Goal: Task Accomplishment & Management: Use online tool/utility

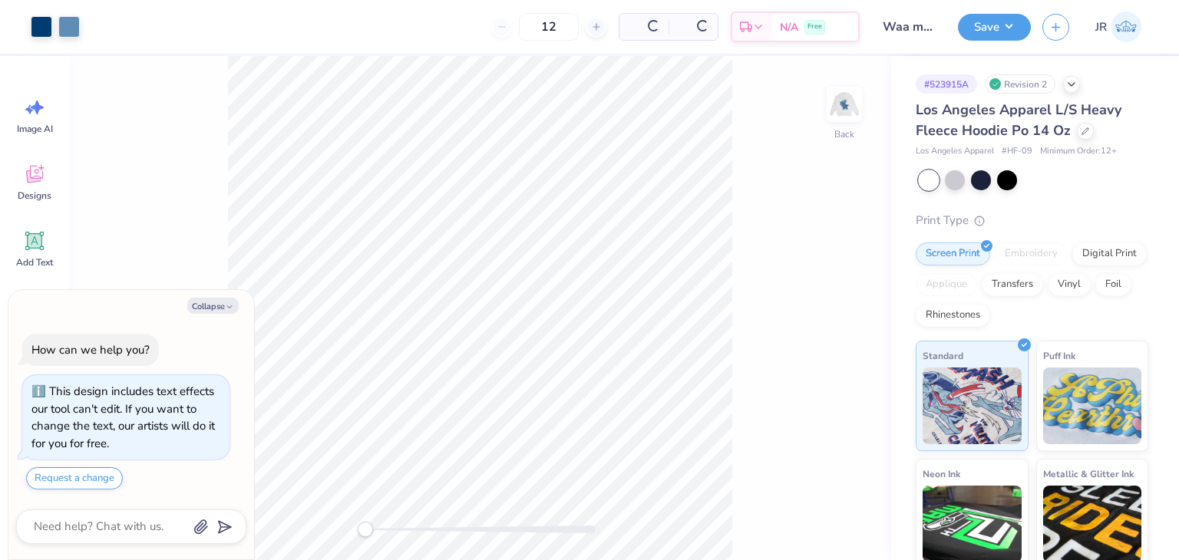
click at [227, 305] on icon "button" at bounding box center [229, 306] width 9 height 9
type textarea "x"
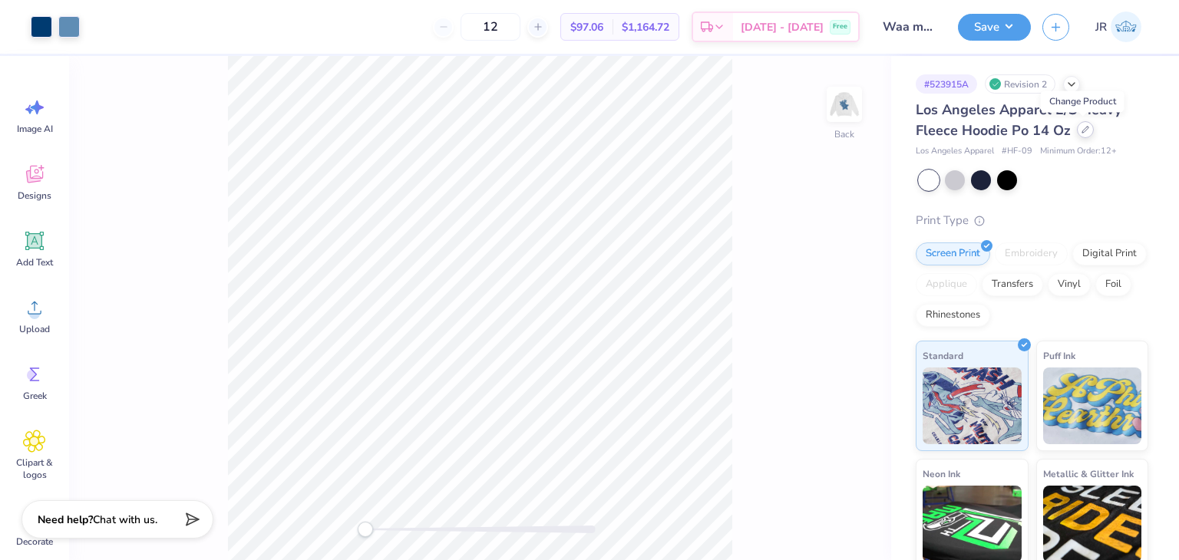
click at [1081, 130] on icon at bounding box center [1085, 130] width 8 height 8
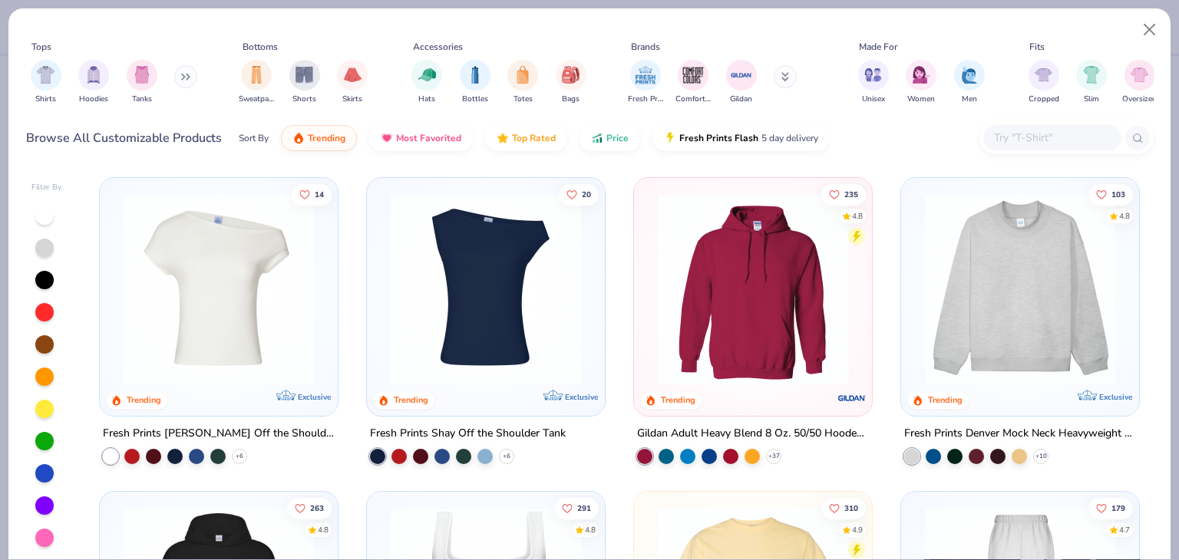
click at [1065, 134] on input "text" at bounding box center [1051, 138] width 118 height 18
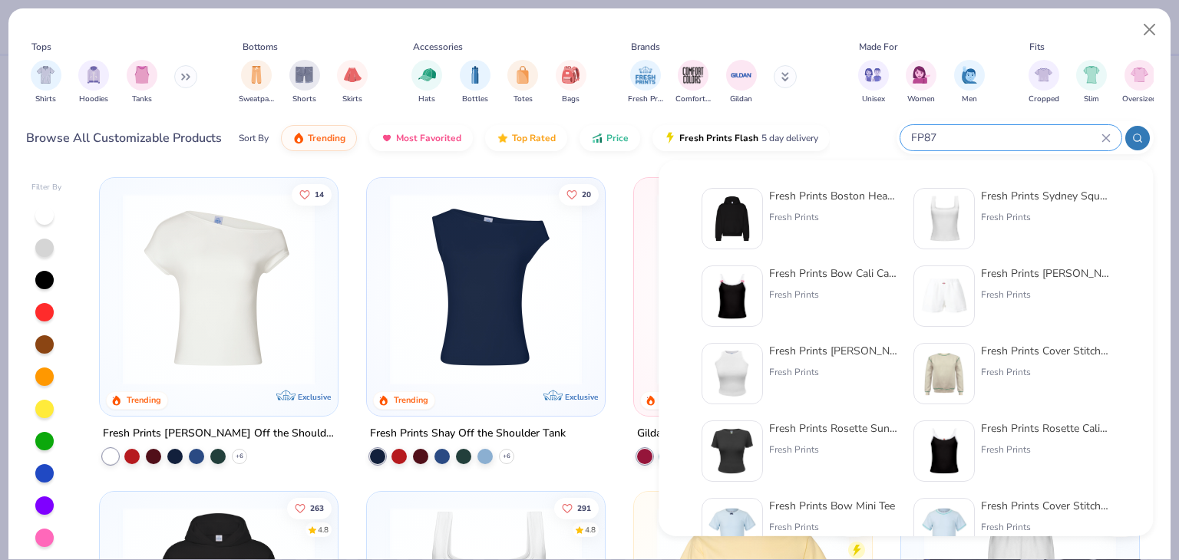
type input "FP87"
click at [860, 223] on div "Fresh Prints" at bounding box center [833, 217] width 129 height 14
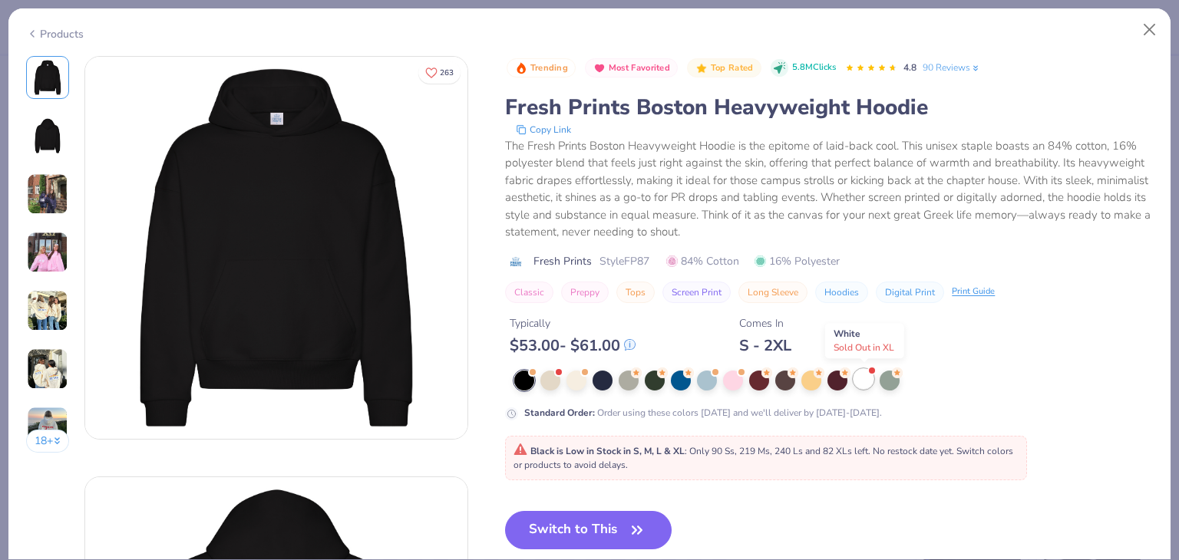
click at [863, 373] on div at bounding box center [863, 379] width 20 height 20
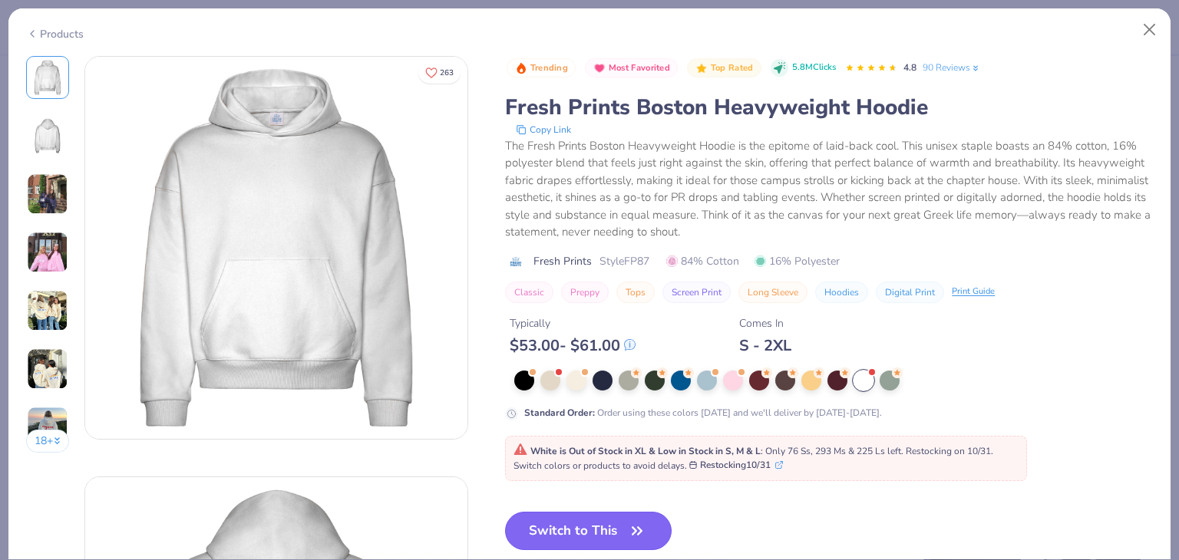
click at [605, 521] on button "Switch to This" at bounding box center [588, 531] width 167 height 38
click at [648, 529] on icon "button" at bounding box center [636, 530] width 21 height 21
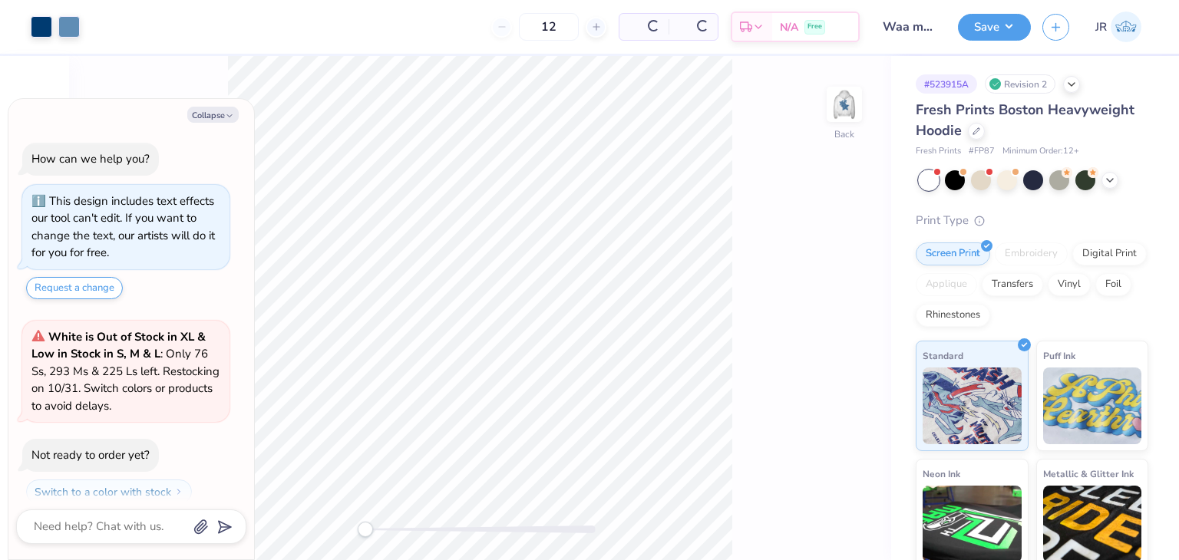
type textarea "x"
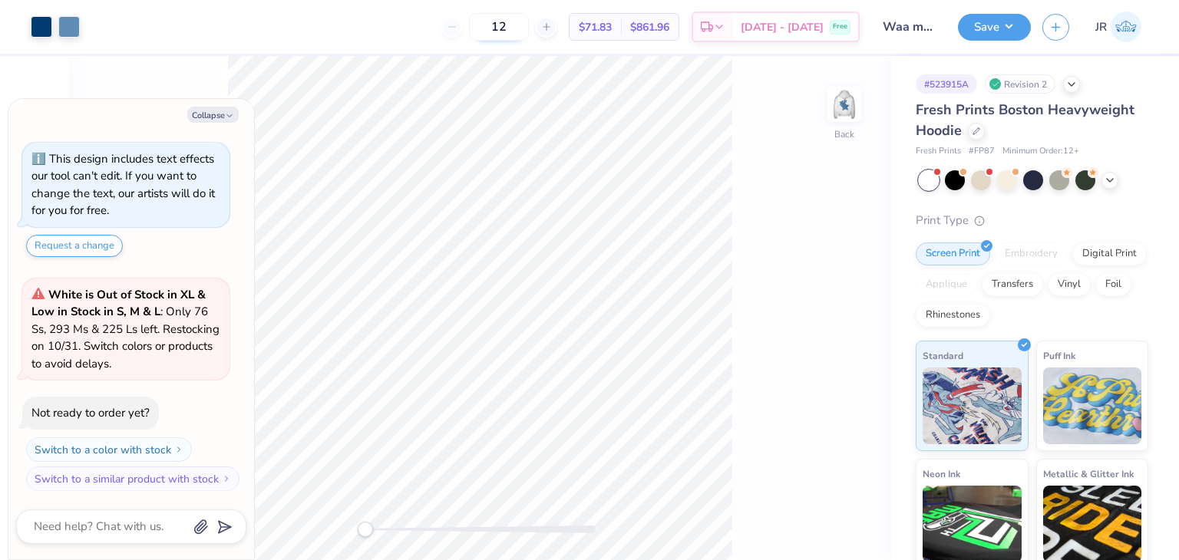
click at [529, 21] on input "12" at bounding box center [499, 27] width 60 height 28
type input "1"
type textarea "x"
type input "0"
type textarea "x"
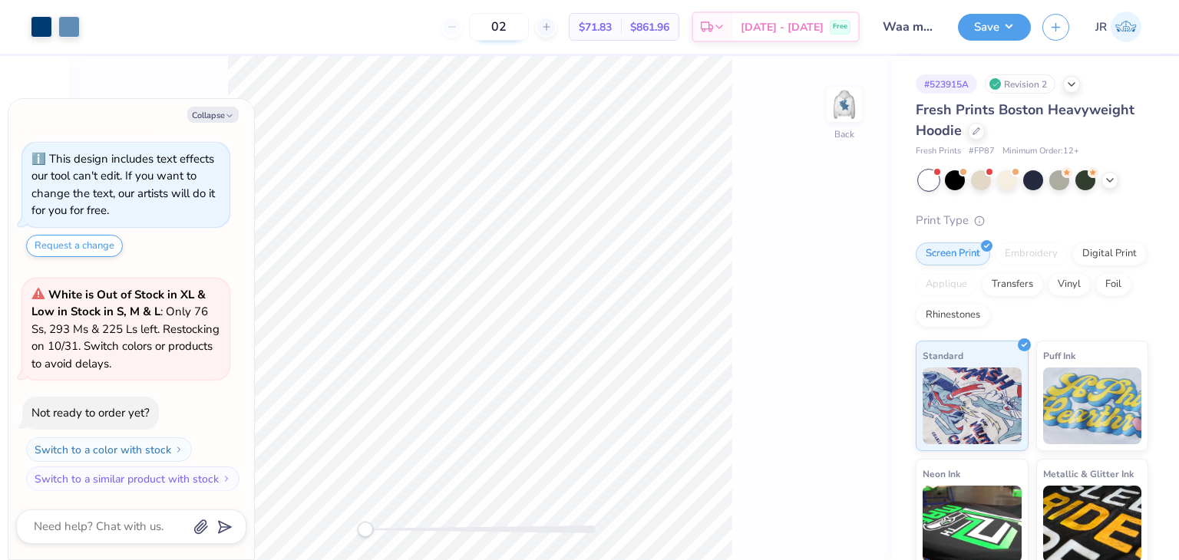
type input "020"
type textarea "x"
type input "020"
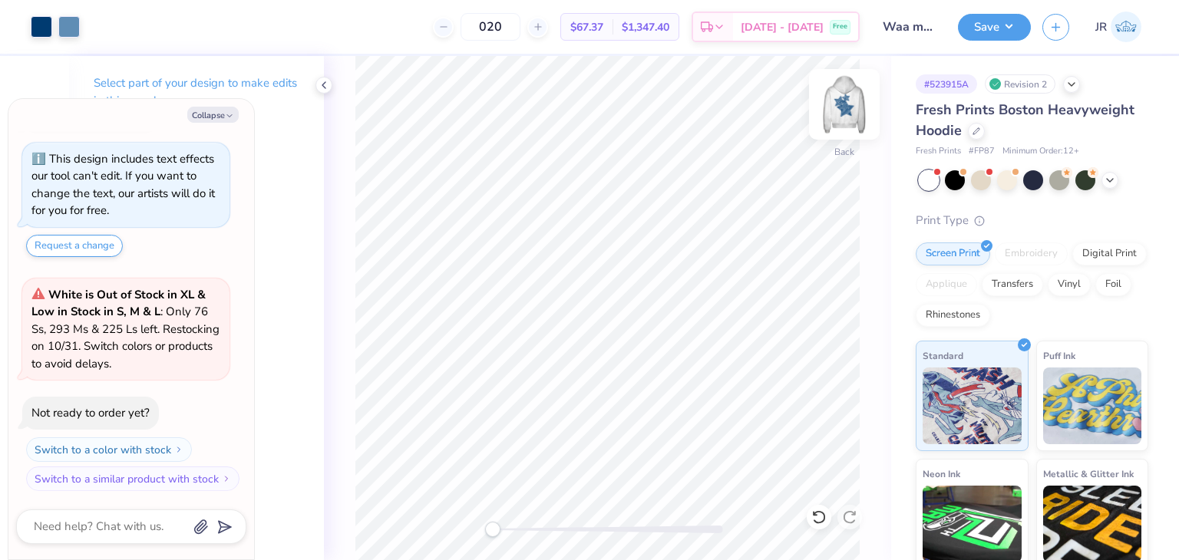
click at [854, 102] on img at bounding box center [844, 104] width 61 height 61
click at [987, 22] on button "Save" at bounding box center [994, 25] width 73 height 27
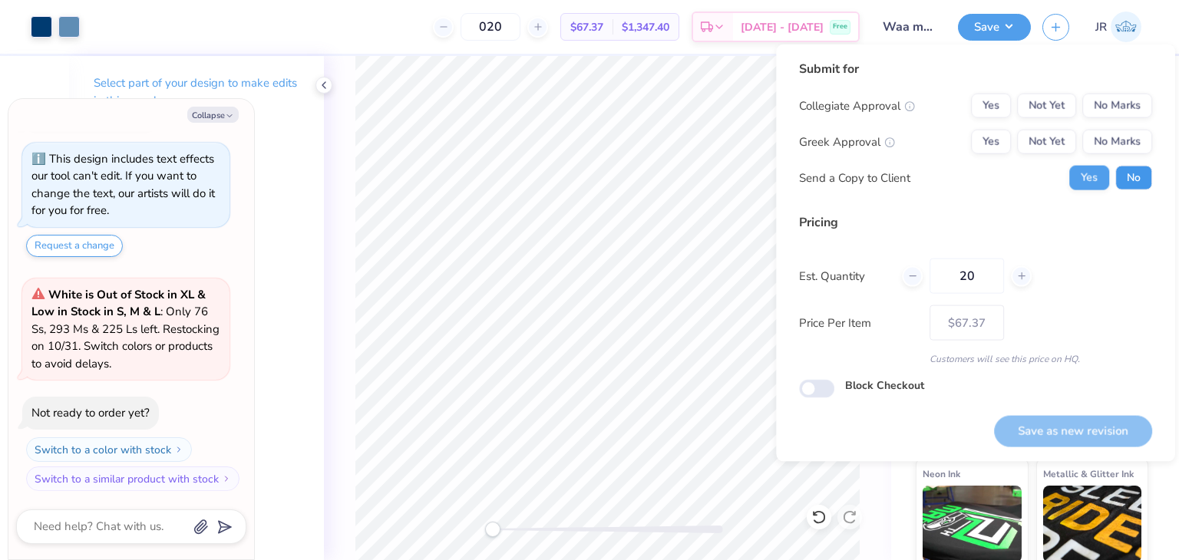
click at [1126, 176] on button "No" at bounding box center [1133, 178] width 37 height 25
click at [982, 111] on button "Yes" at bounding box center [991, 106] width 40 height 25
click at [1002, 153] on button "Yes" at bounding box center [991, 142] width 40 height 25
type textarea "x"
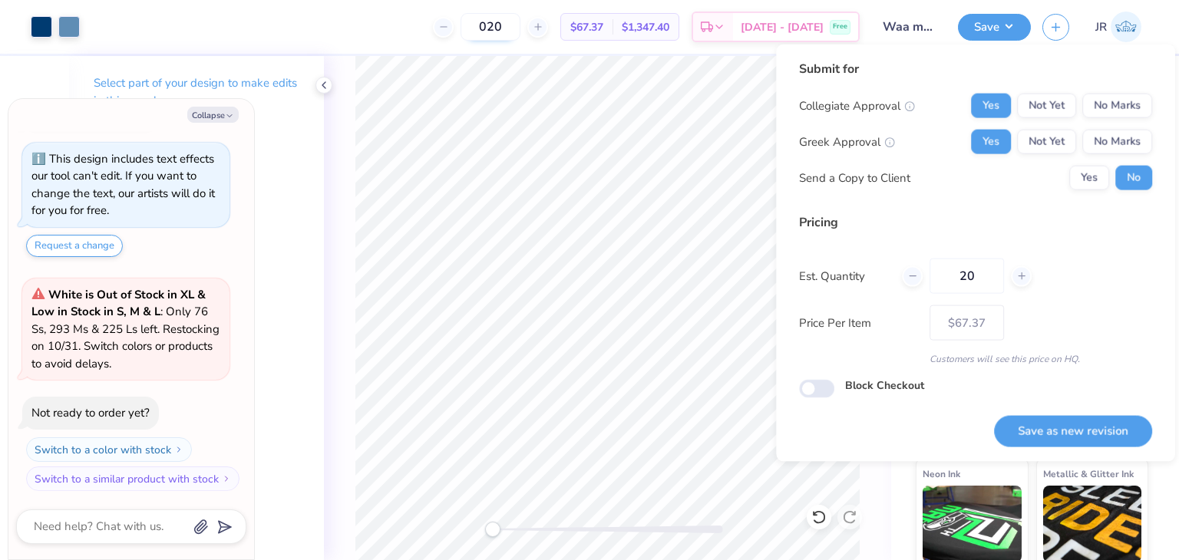
click at [520, 21] on input "020" at bounding box center [490, 27] width 60 height 28
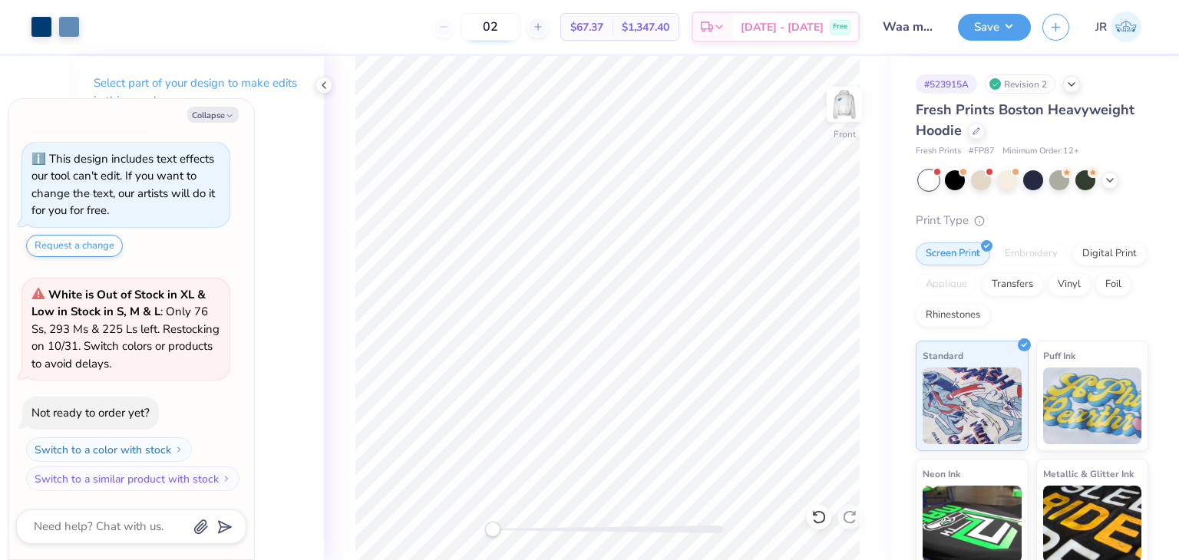
type input "0"
type textarea "x"
type input "30"
type textarea "x"
type input "3"
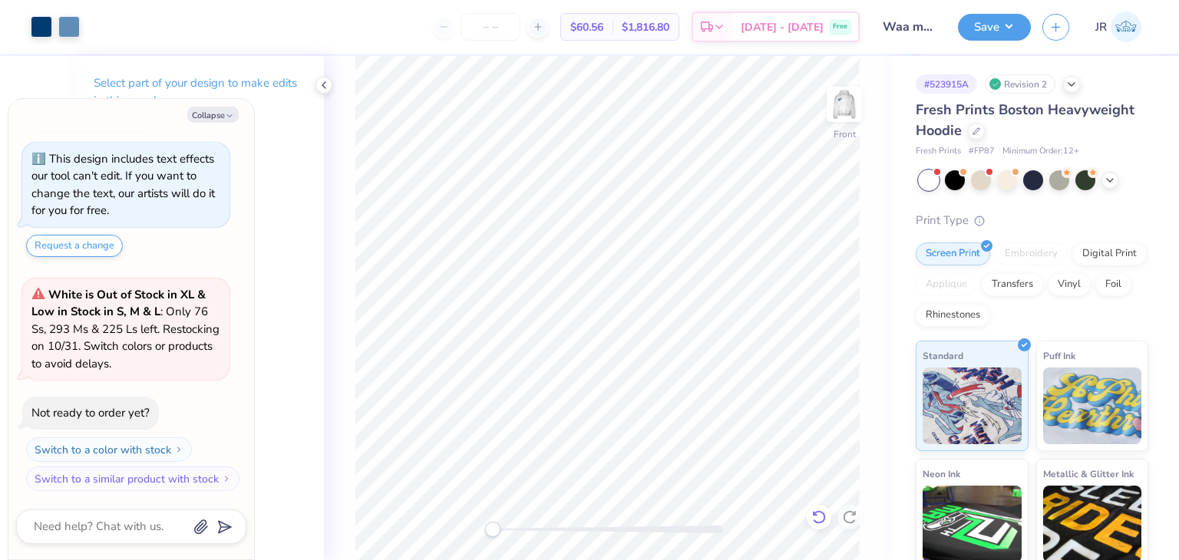
type textarea "x"
type input "0"
type textarea "x"
type input "040"
type textarea "x"
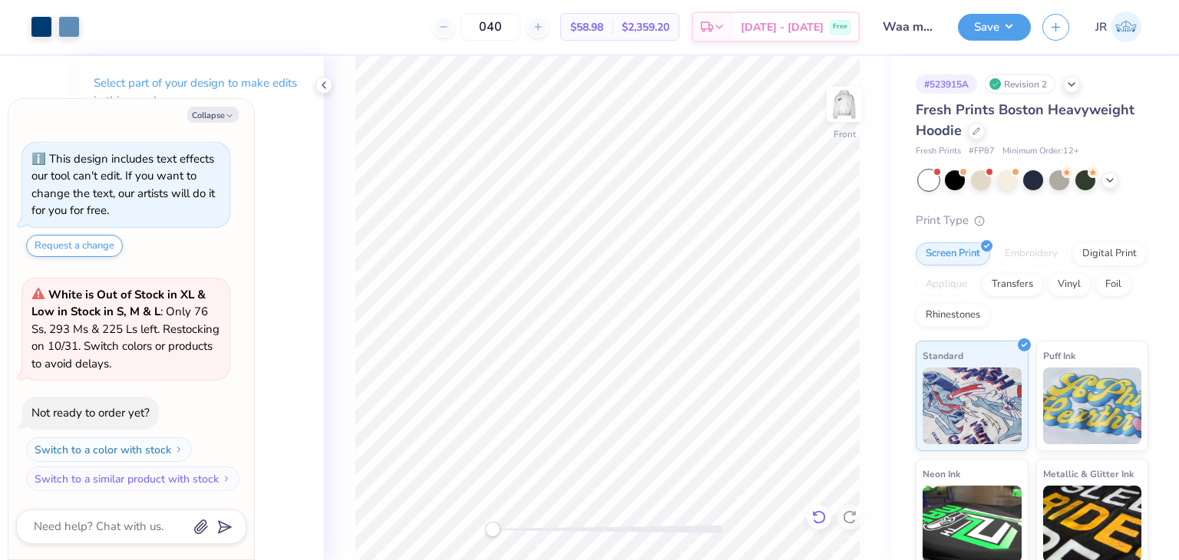
type input "040"
click at [1003, 38] on button "Save" at bounding box center [994, 25] width 73 height 27
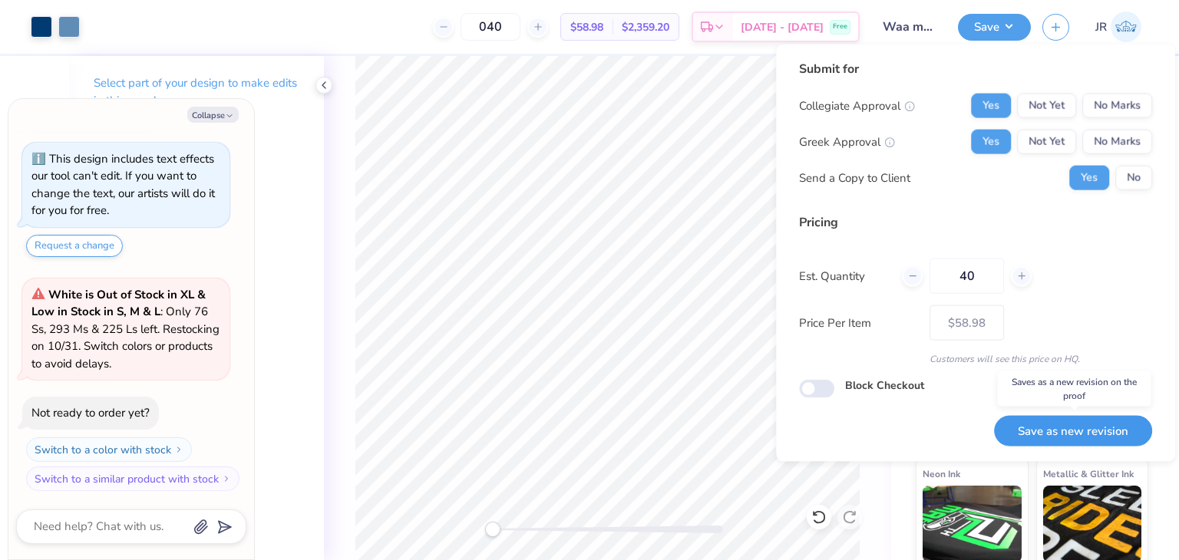
click at [1053, 427] on button "Save as new revision" at bounding box center [1073, 430] width 158 height 31
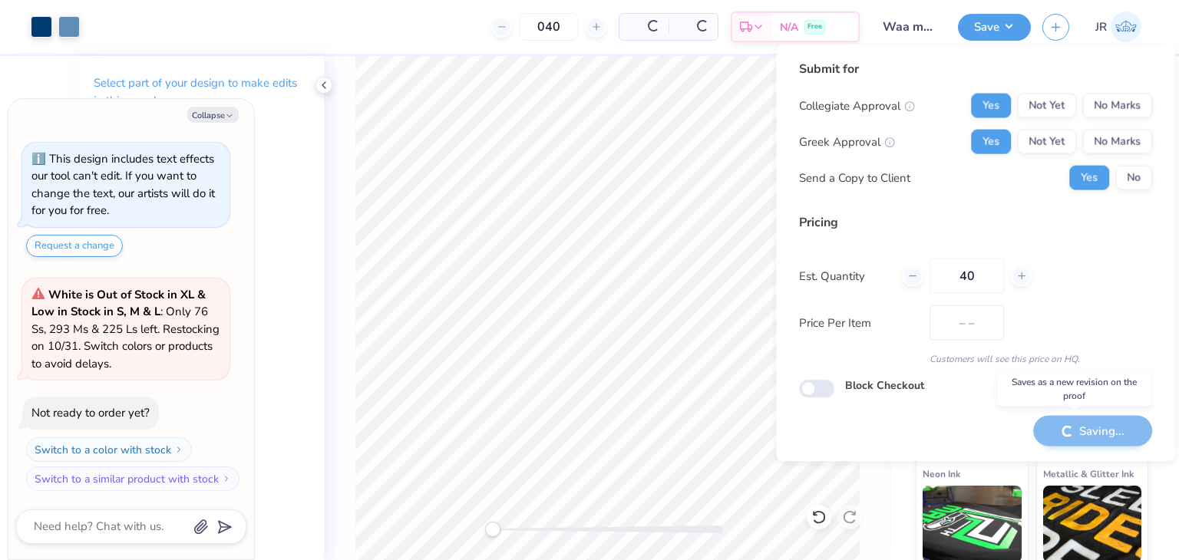
type textarea "x"
type input "– –"
type textarea "x"
type input "$58.98"
type textarea "x"
